Goal: Navigation & Orientation: Find specific page/section

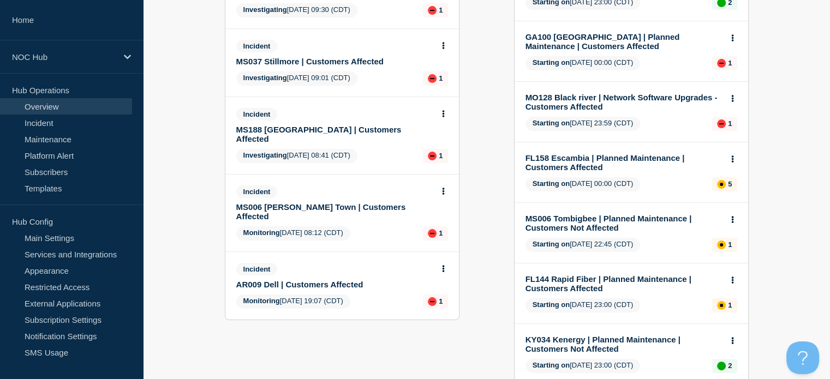
scroll to position [198, 0]
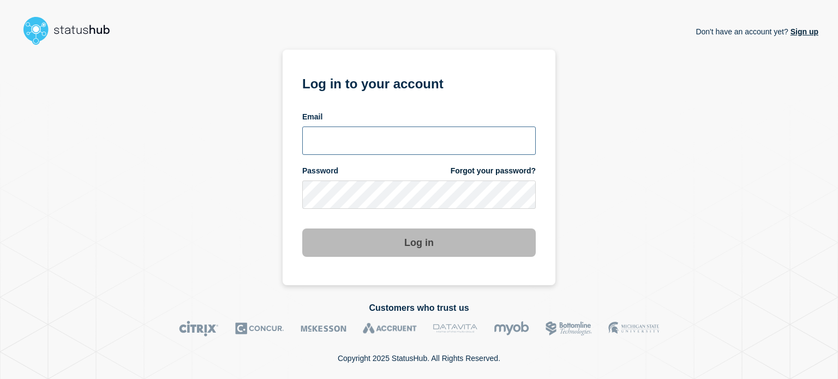
type input "xandra.martens@conexon.us"
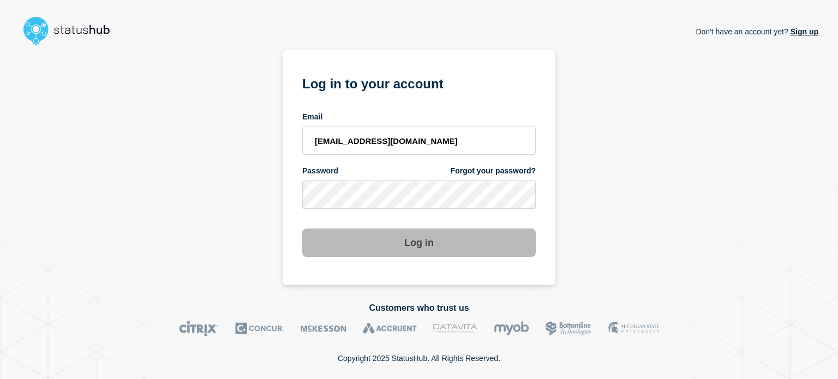
click at [419, 247] on button "Log in" at bounding box center [419, 243] width 234 height 28
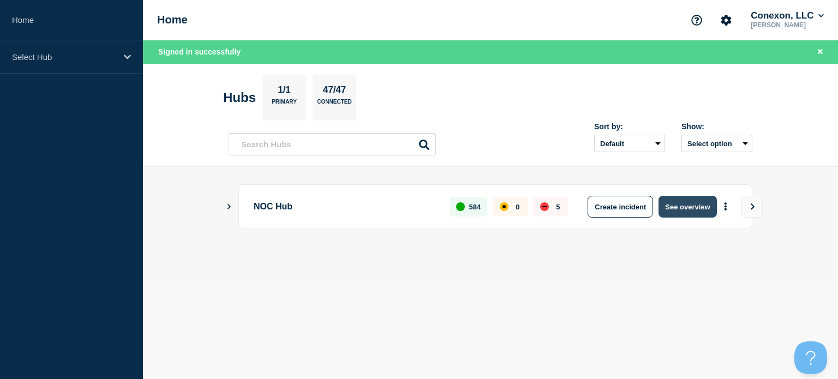
click at [688, 209] on button "See overview" at bounding box center [688, 207] width 58 height 22
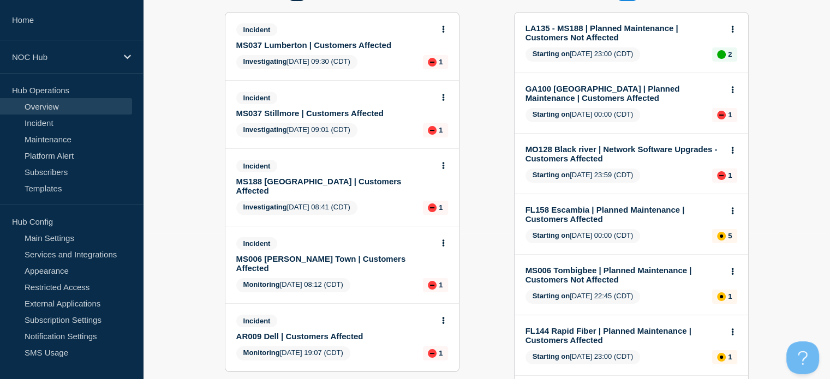
scroll to position [146, 0]
